Goal: Task Accomplishment & Management: Complete application form

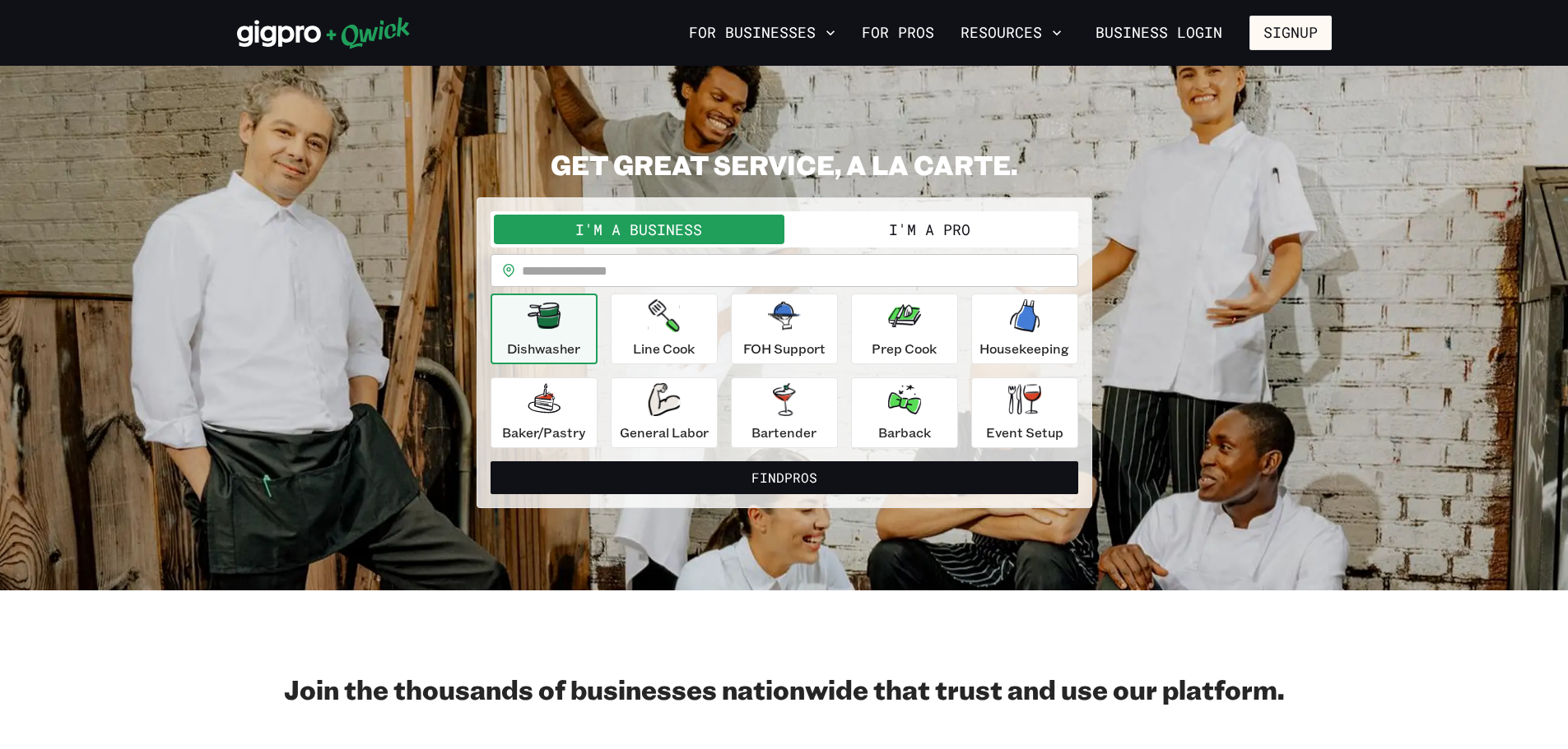
click at [926, 222] on button "I'm a Pro" at bounding box center [929, 229] width 291 height 30
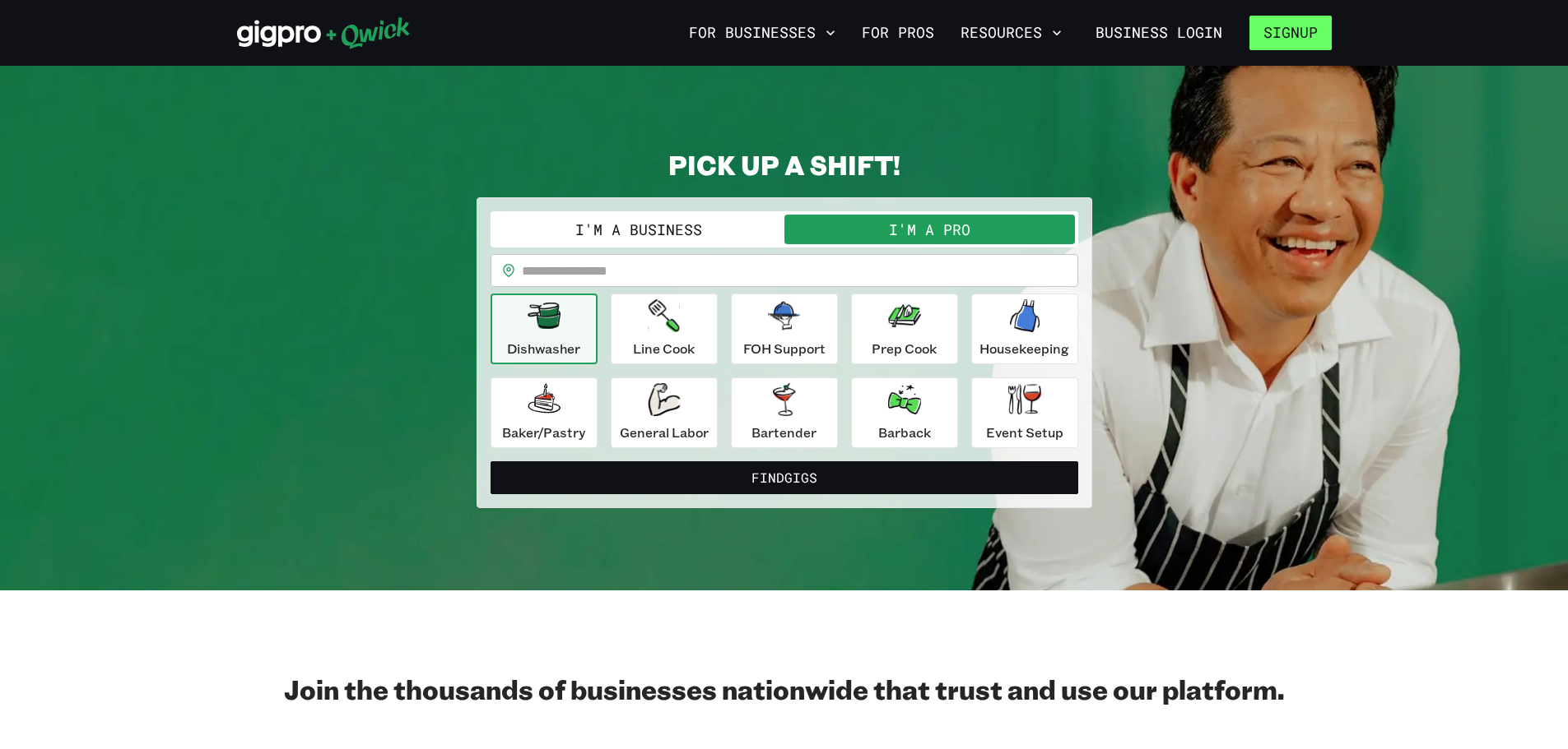
click at [1281, 44] on button "Signup" at bounding box center [1290, 32] width 83 height 34
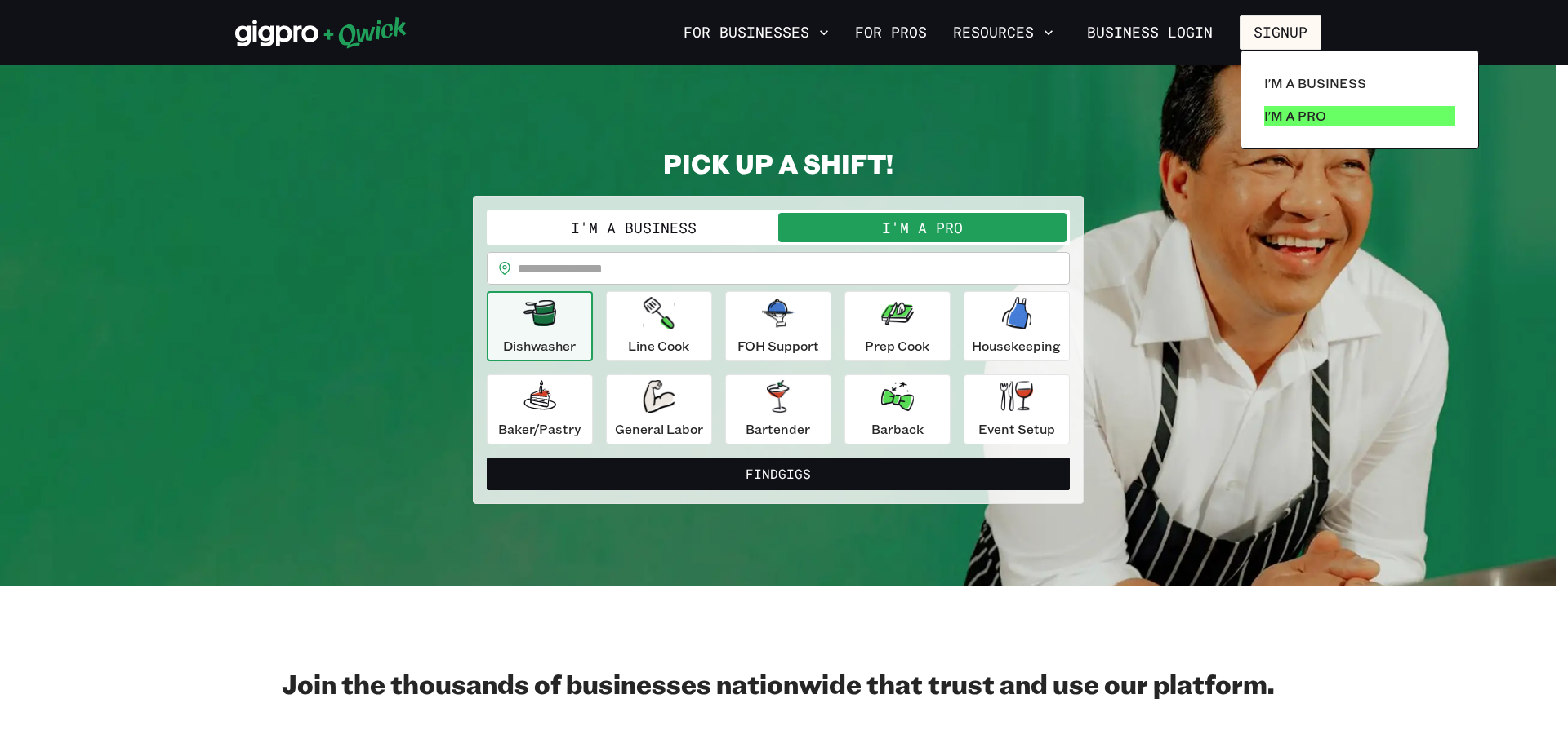
click at [1289, 107] on p "I'm a Pro" at bounding box center [1294, 115] width 62 height 19
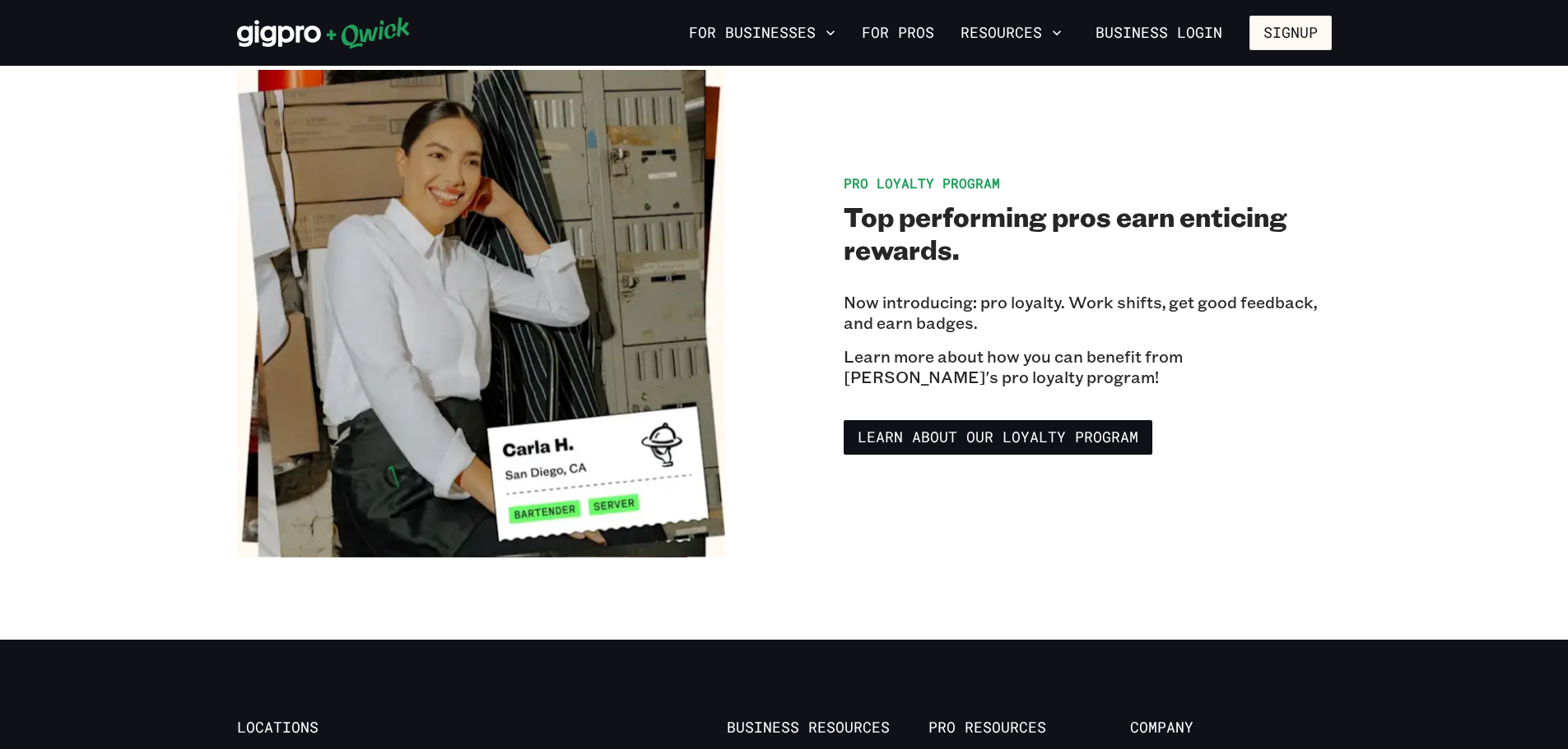
scroll to position [2797, 0]
